Goal: Find specific page/section: Find specific page/section

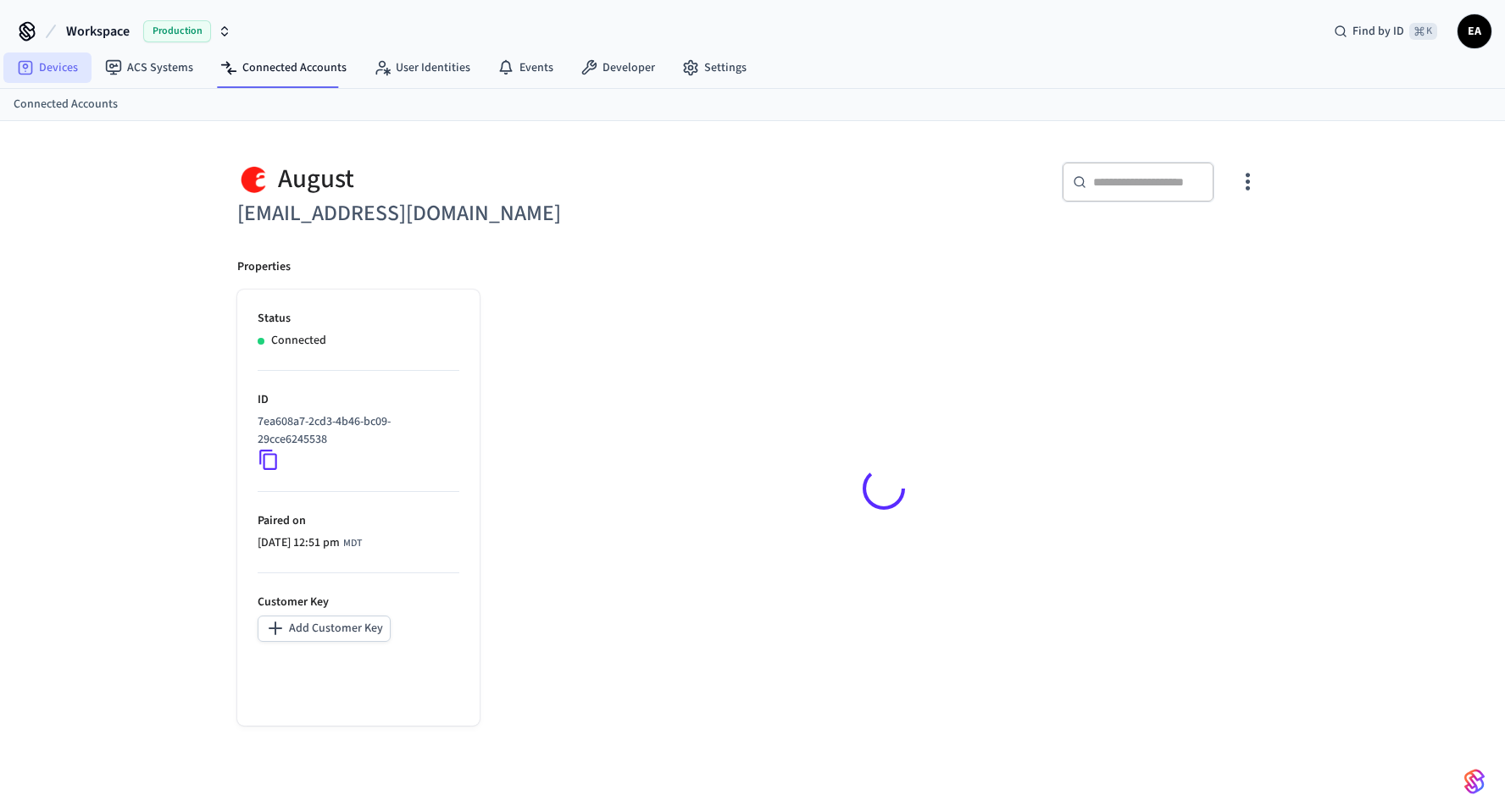
click at [59, 73] on link "Devices" at bounding box center [48, 67] width 88 height 31
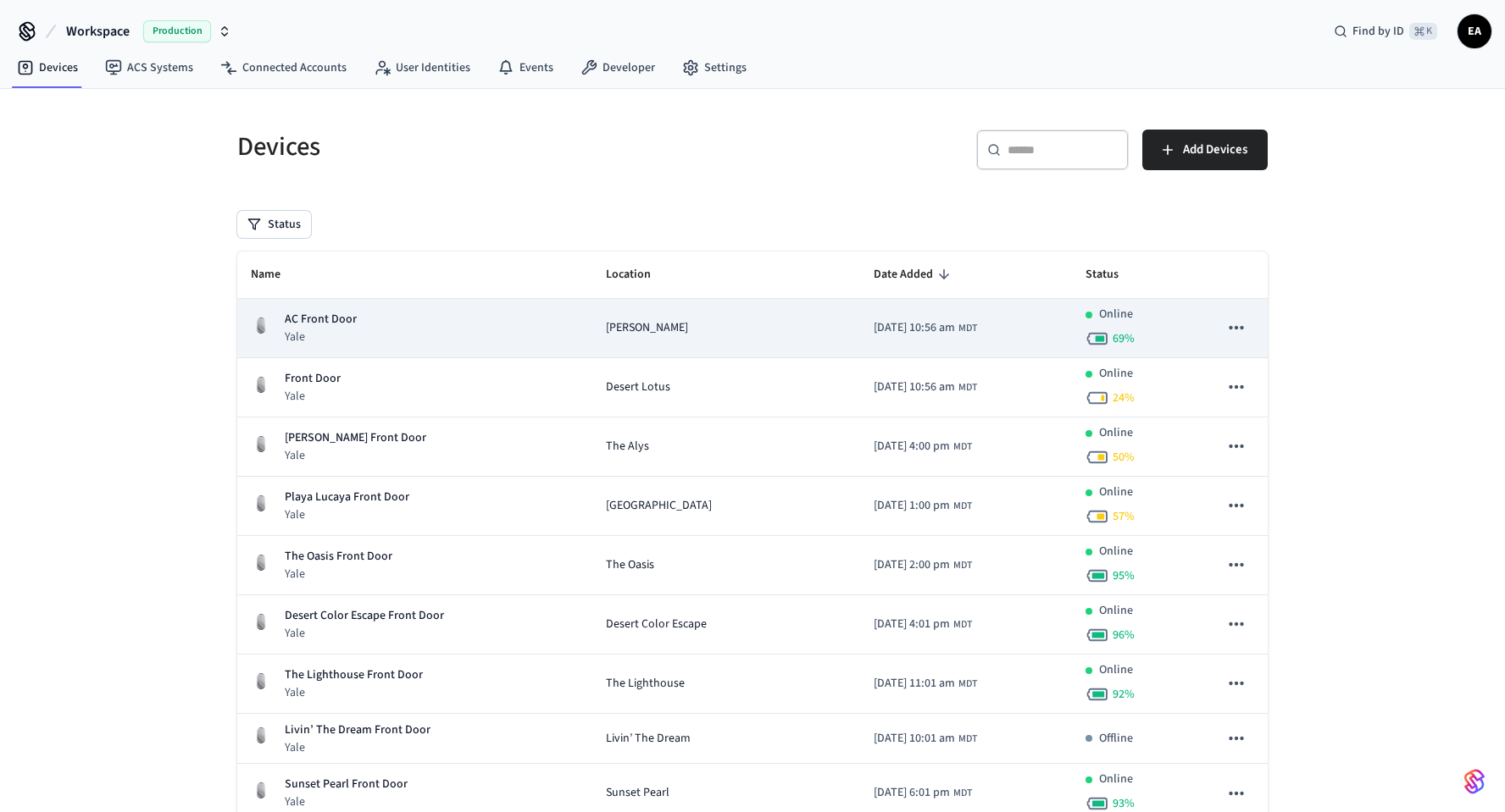
click at [628, 325] on span "Anna Cabana" at bounding box center [647, 328] width 82 height 18
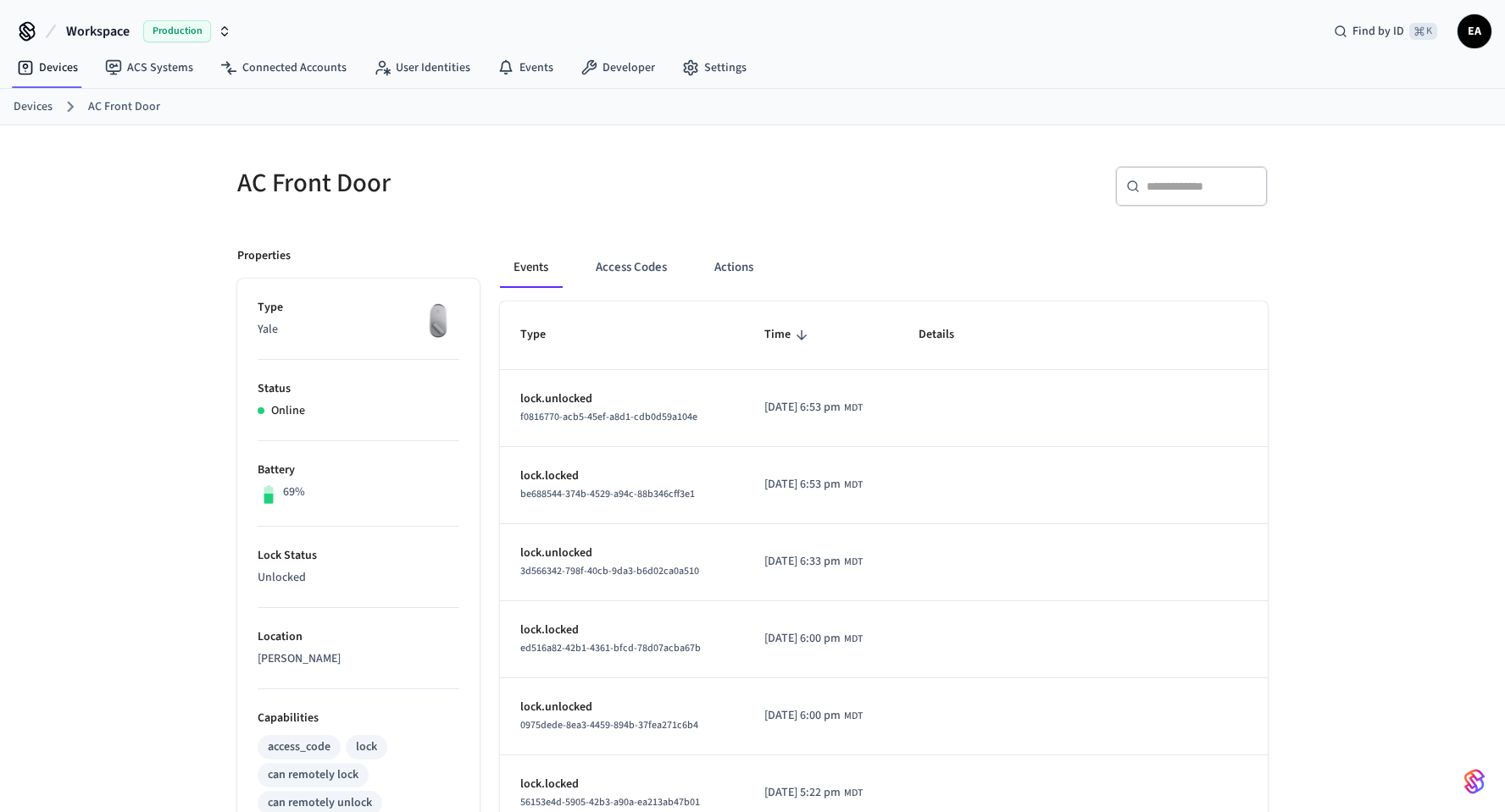
click at [293, 571] on p "Unlocked" at bounding box center [359, 577] width 202 height 18
click at [725, 267] on button "Actions" at bounding box center [734, 268] width 66 height 41
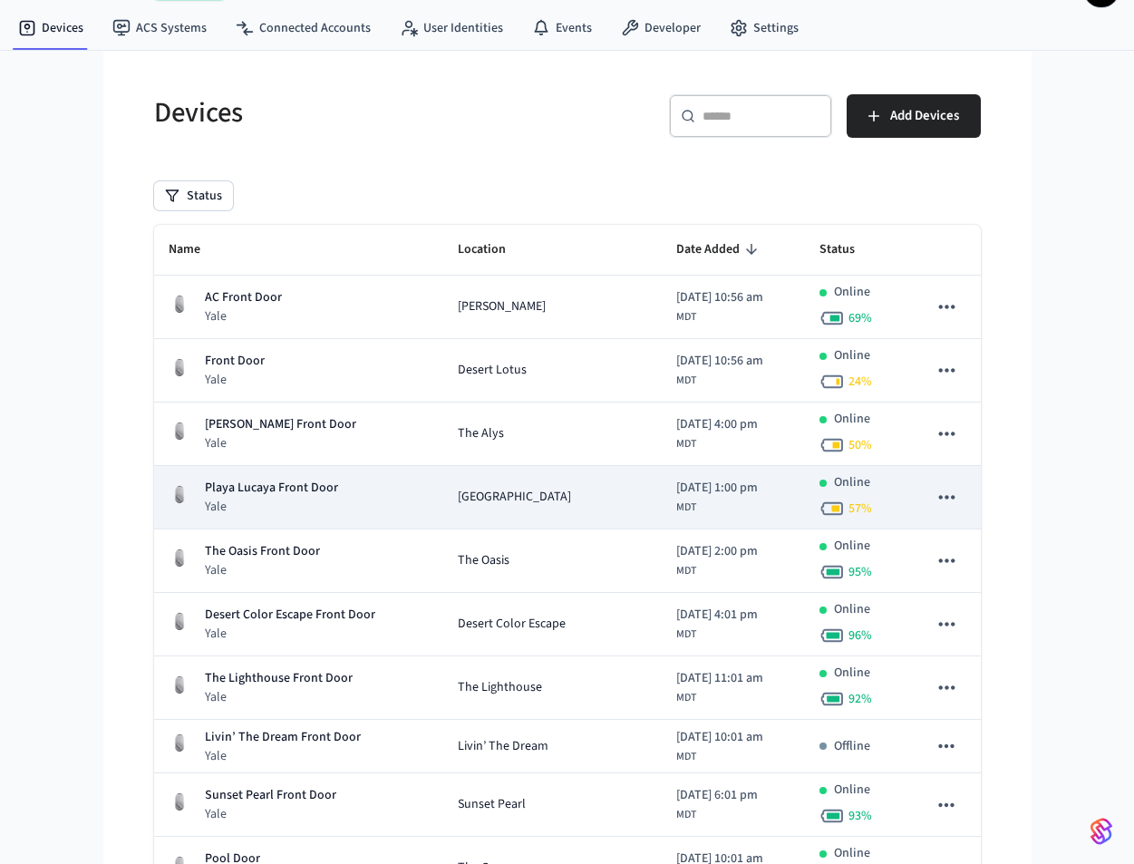
scroll to position [42, 0]
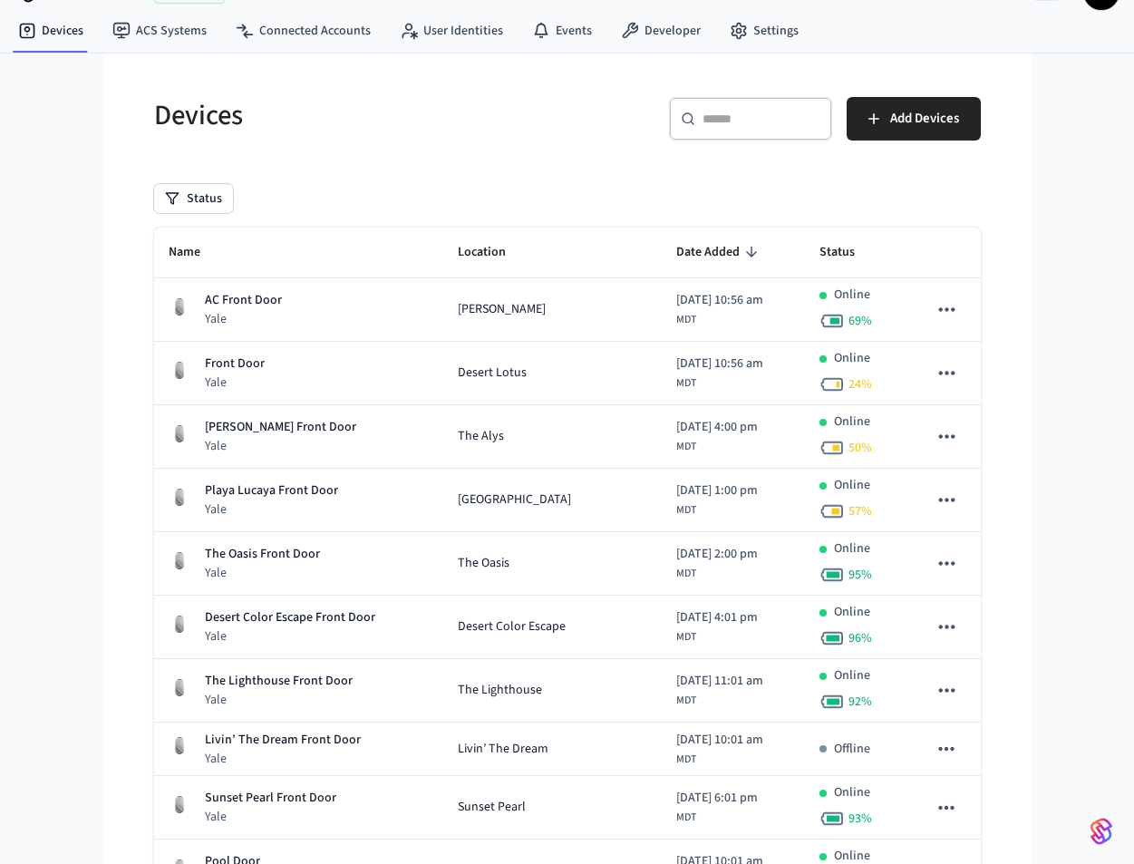
click at [737, 124] on input "text" at bounding box center [762, 119] width 118 height 18
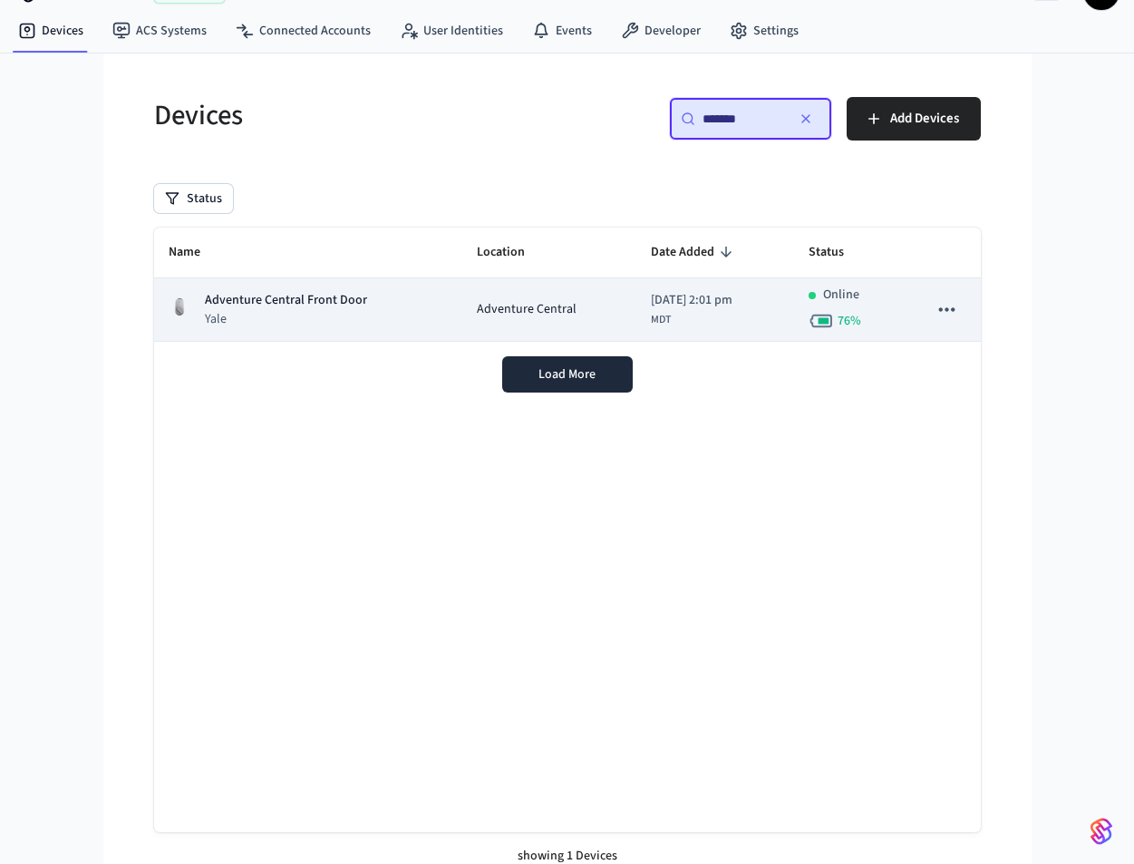
type input "*******"
click at [375, 305] on div "Adventure Central Front Door Yale" at bounding box center [308, 309] width 279 height 37
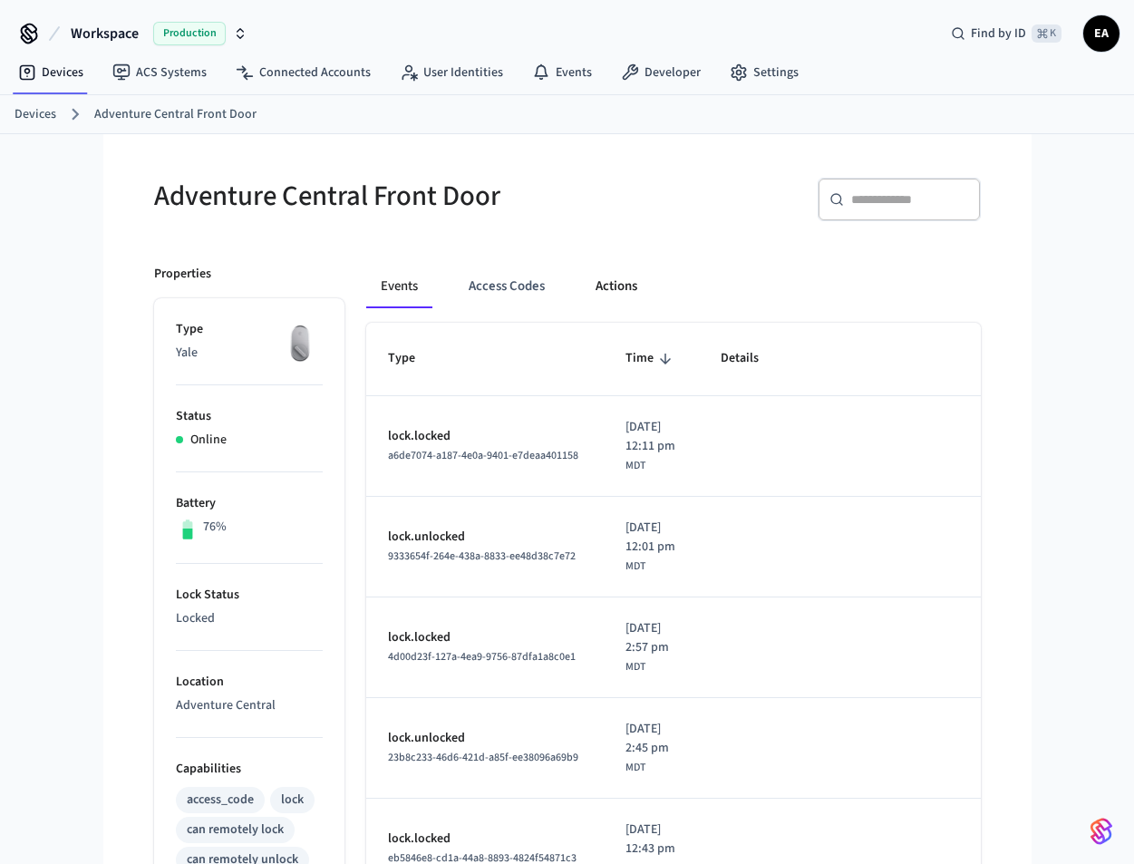
click at [625, 289] on button "Actions" at bounding box center [616, 287] width 71 height 44
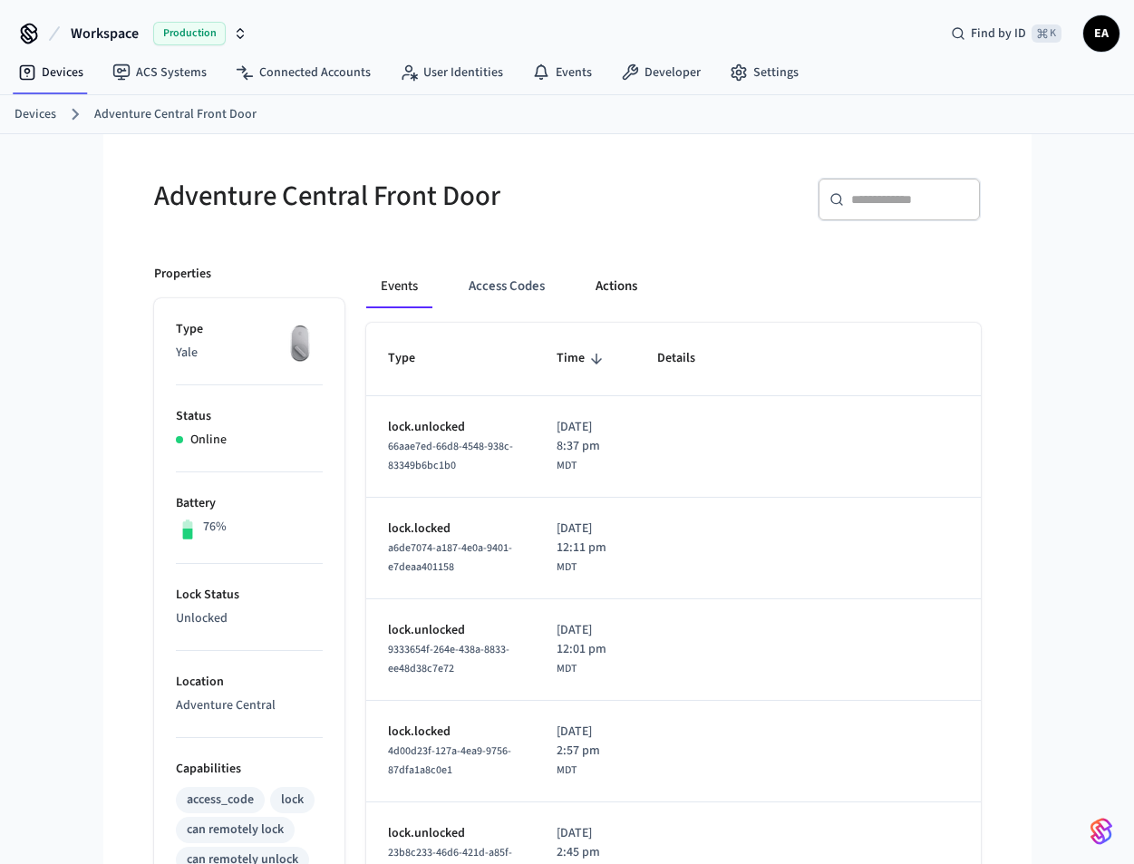
click at [623, 290] on button "Actions" at bounding box center [616, 287] width 71 height 44
